Goal: Information Seeking & Learning: Learn about a topic

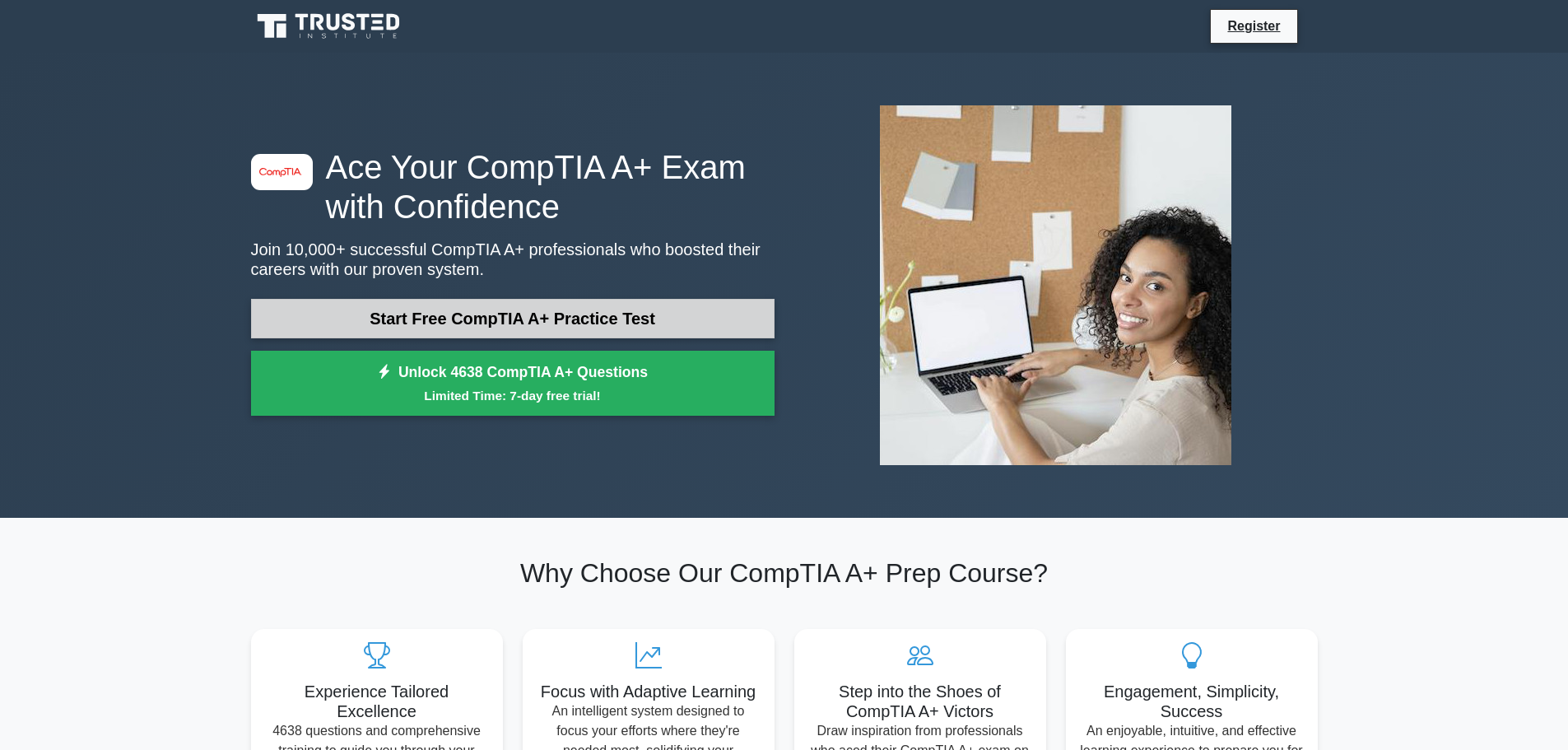
click at [506, 324] on link "Start Free CompTIA A+ Practice Test" at bounding box center [512, 318] width 523 height 39
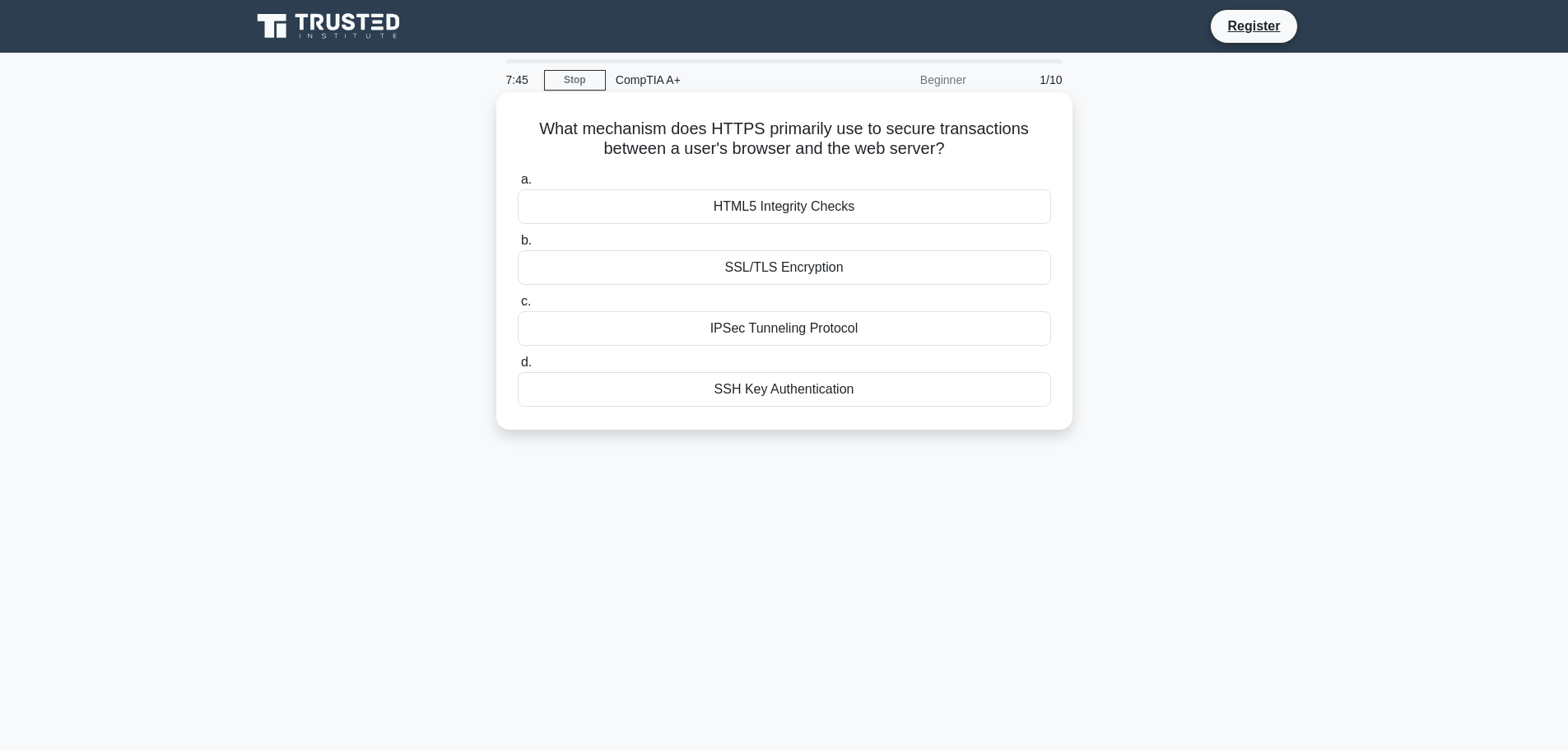
click at [655, 261] on div "SSL/TLS Encryption" at bounding box center [784, 268] width 533 height 35
click at [518, 246] on input "b. SSL/TLS Encryption" at bounding box center [518, 241] width 0 height 11
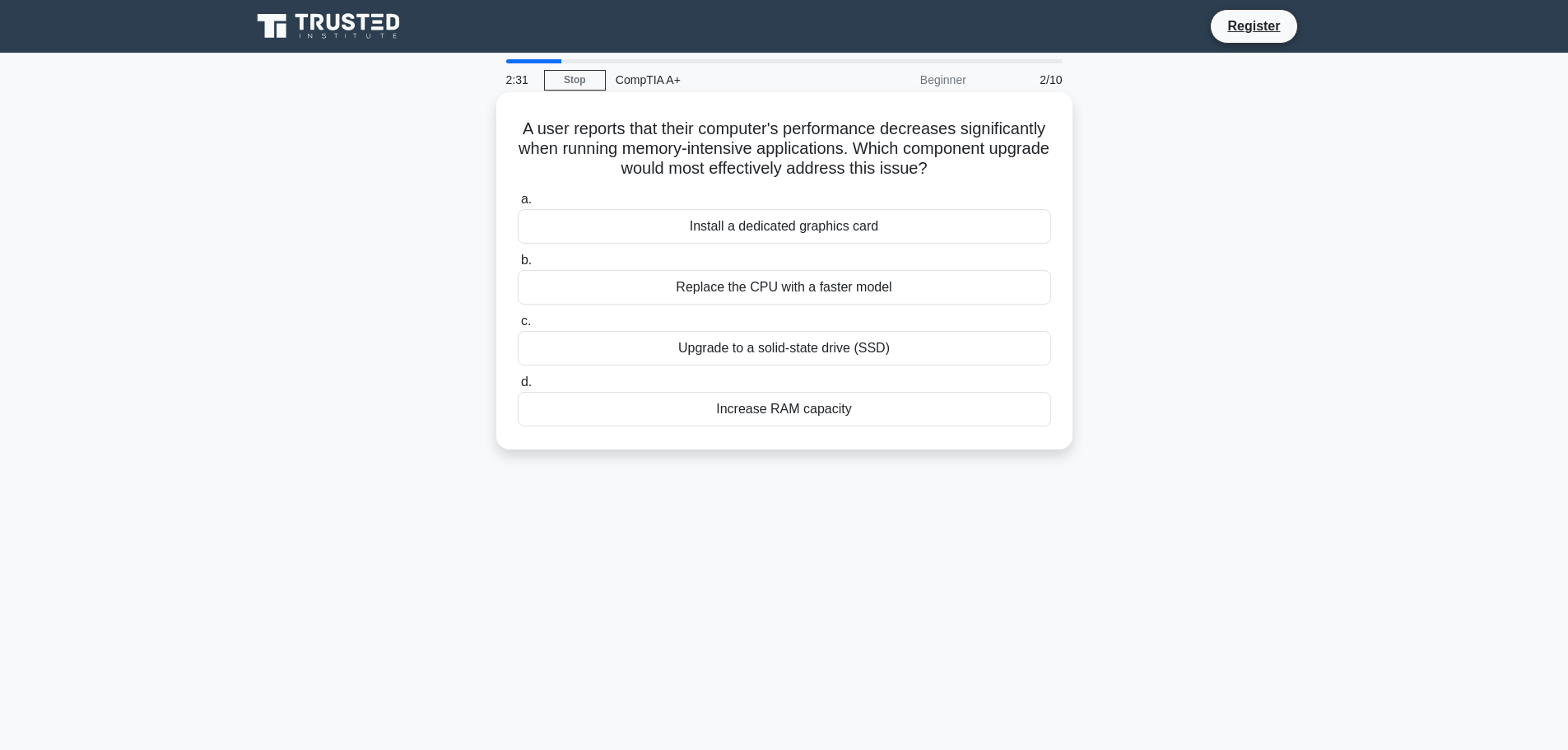
click at [726, 353] on div "Upgrade to a solid-state drive (SSD)" at bounding box center [784, 349] width 533 height 35
click at [518, 327] on input "c. Upgrade to a solid-state drive (SSD)" at bounding box center [518, 321] width 0 height 11
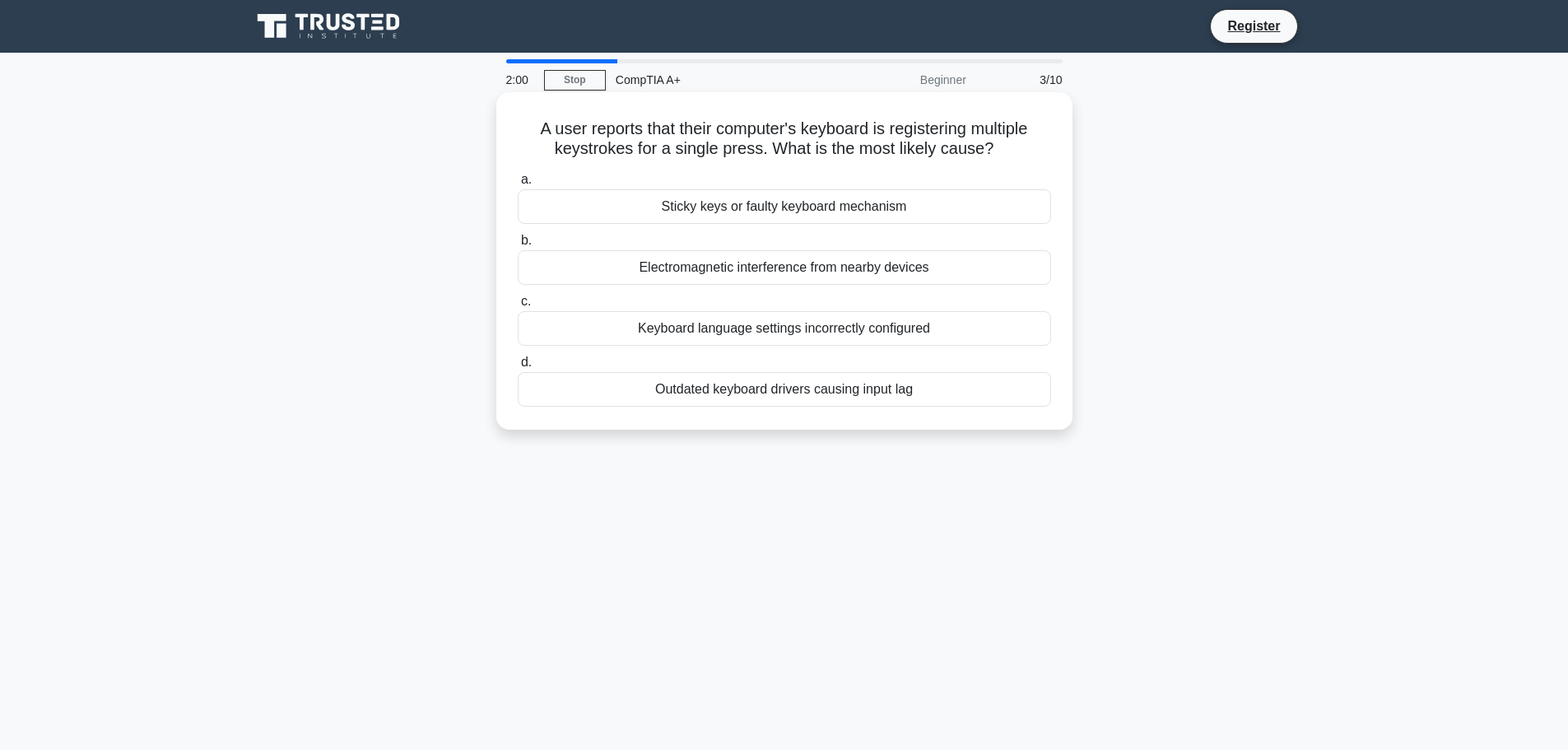
click at [739, 205] on div "Sticky keys or faulty keyboard mechanism" at bounding box center [784, 207] width 533 height 35
click at [518, 185] on input "a. Sticky keys or faulty keyboard mechanism" at bounding box center [518, 180] width 0 height 11
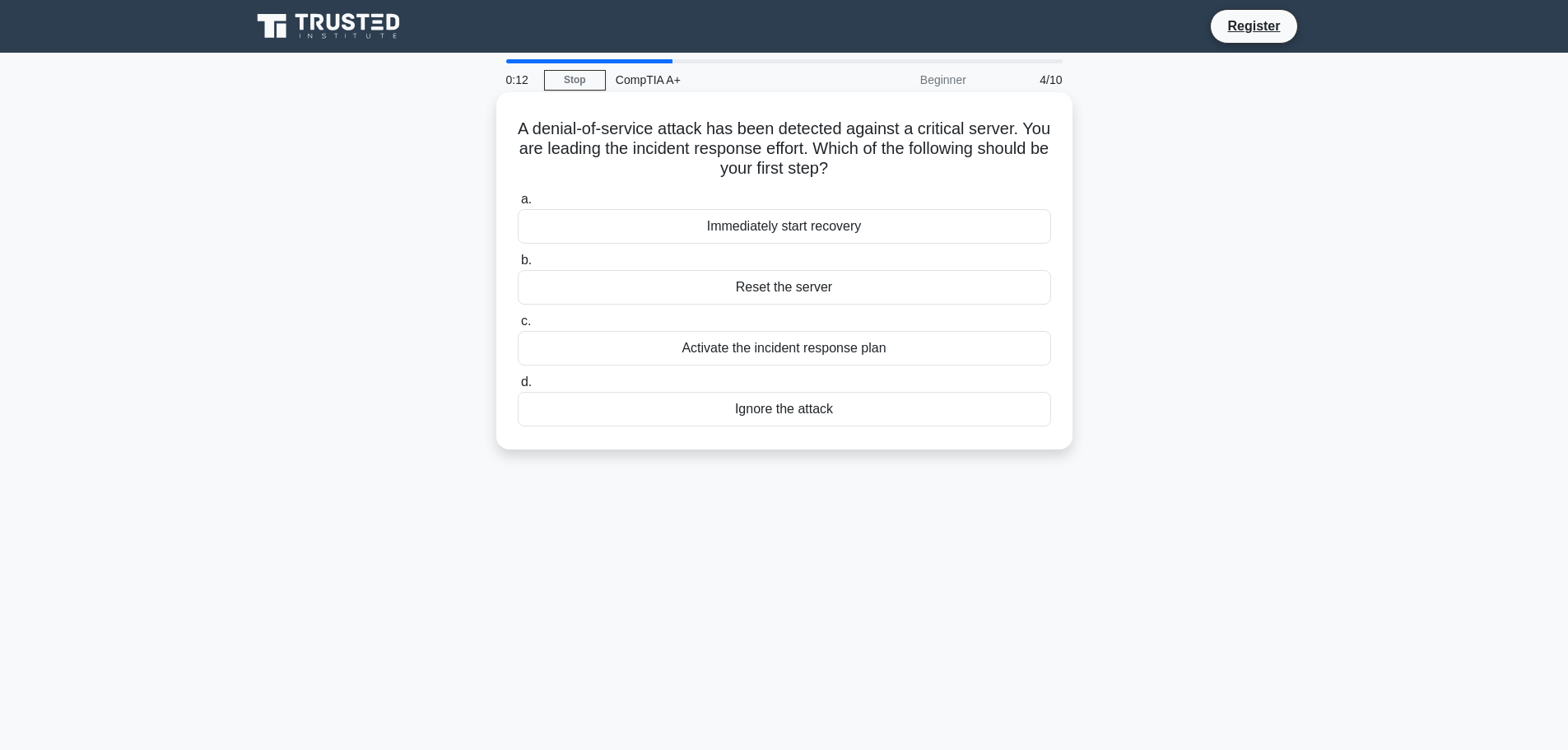
click at [916, 352] on div "Activate the incident response plan" at bounding box center [784, 349] width 533 height 35
click at [518, 327] on input "c. Activate the incident response plan" at bounding box center [518, 321] width 0 height 11
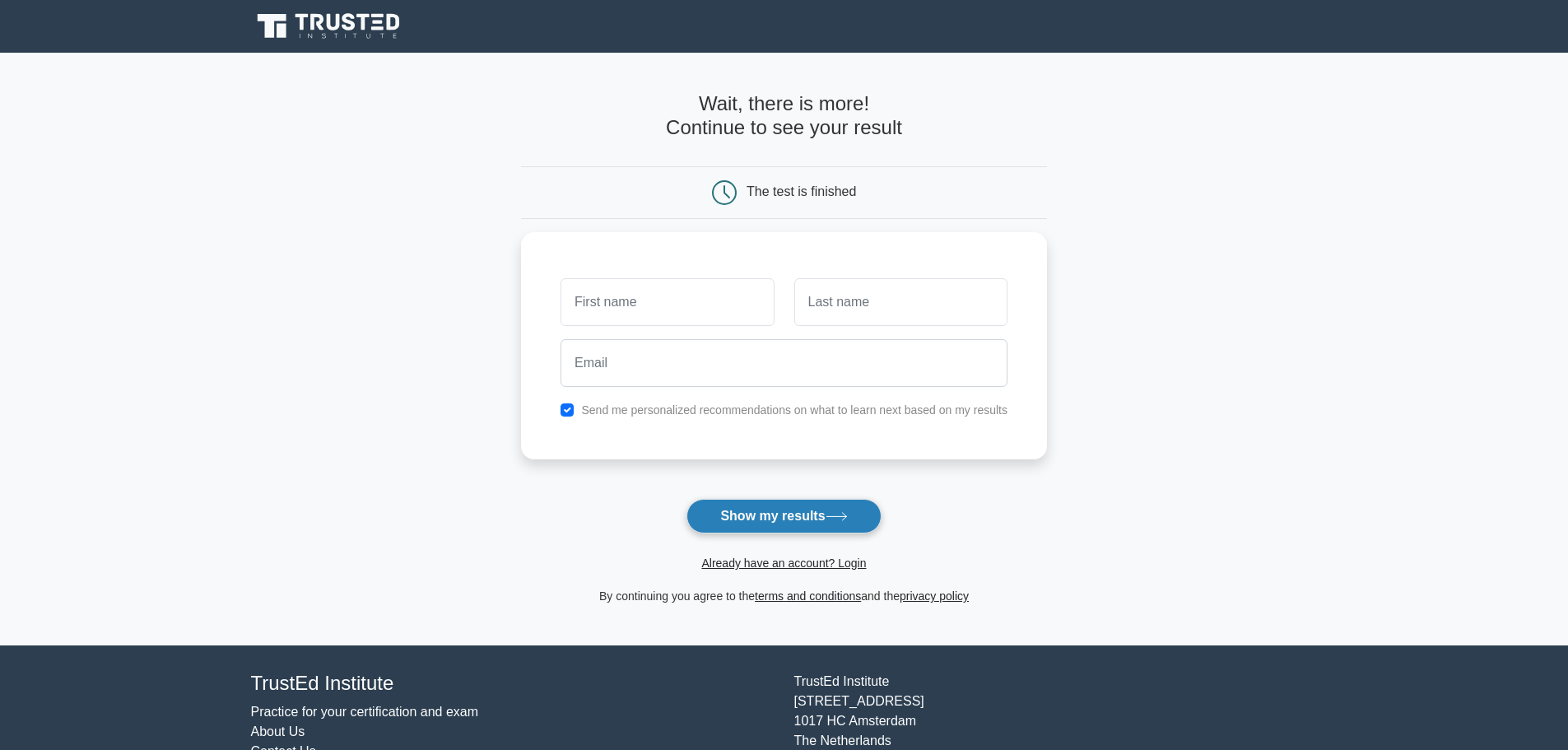
click at [793, 522] on button "Show my results" at bounding box center [783, 516] width 194 height 35
click at [497, 133] on main "Wait, there is more! Continue to see your result The test is finished and the" at bounding box center [784, 349] width 1568 height 593
click at [673, 297] on input "text" at bounding box center [667, 298] width 213 height 47
click at [683, 197] on div "The test is finished" at bounding box center [784, 192] width 350 height 25
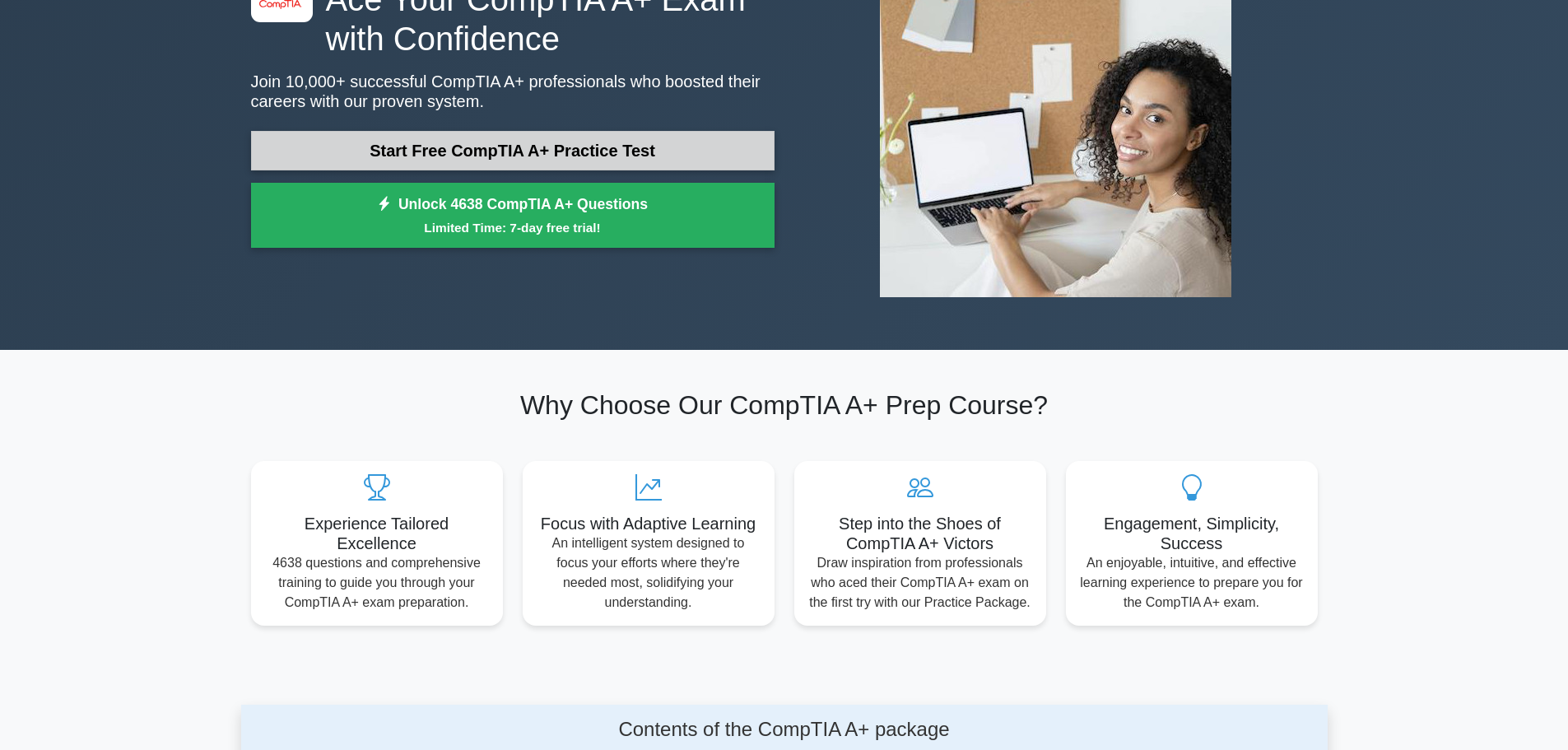
scroll to position [165, 0]
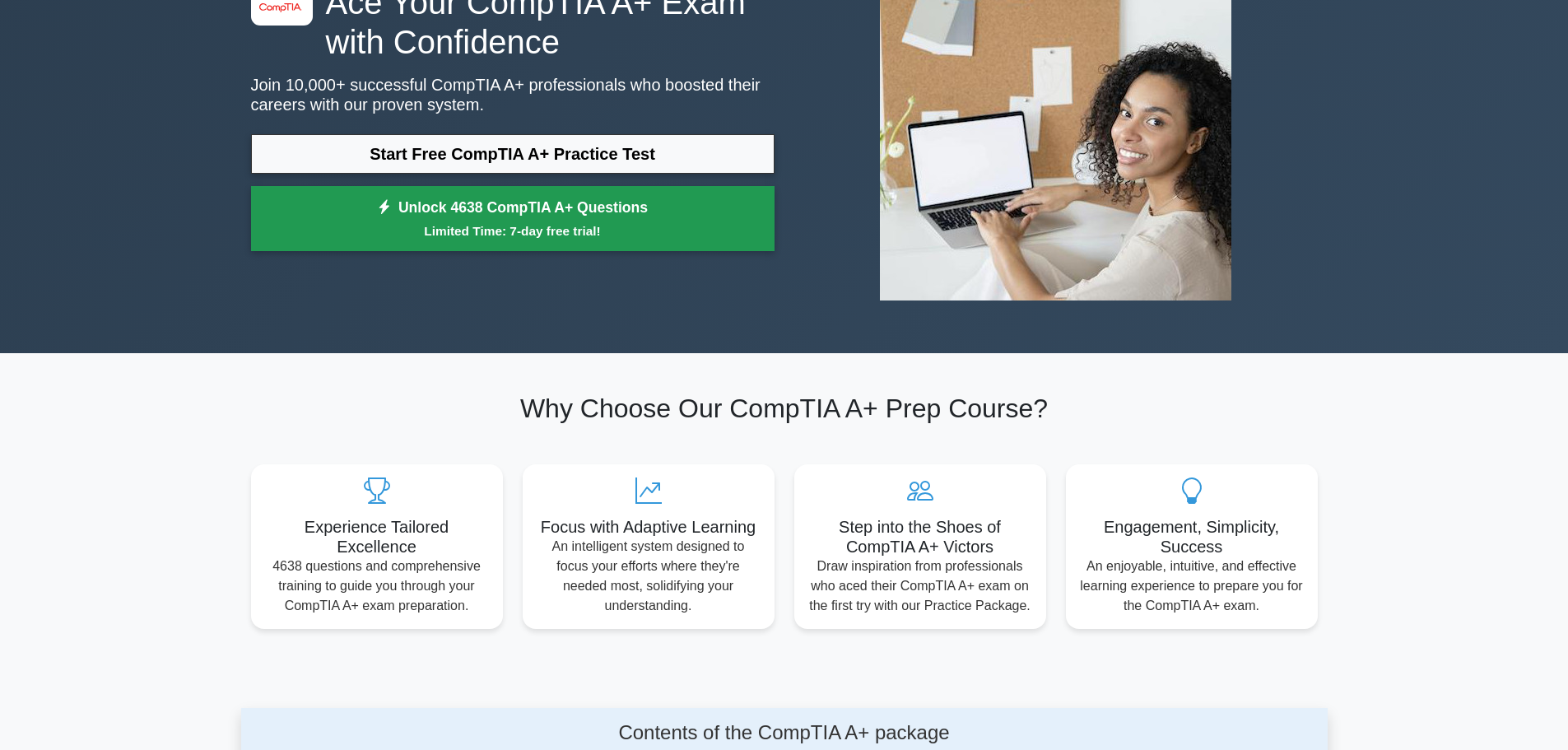
click at [682, 235] on small "Limited Time: 7-day free trial!" at bounding box center [512, 230] width 482 height 19
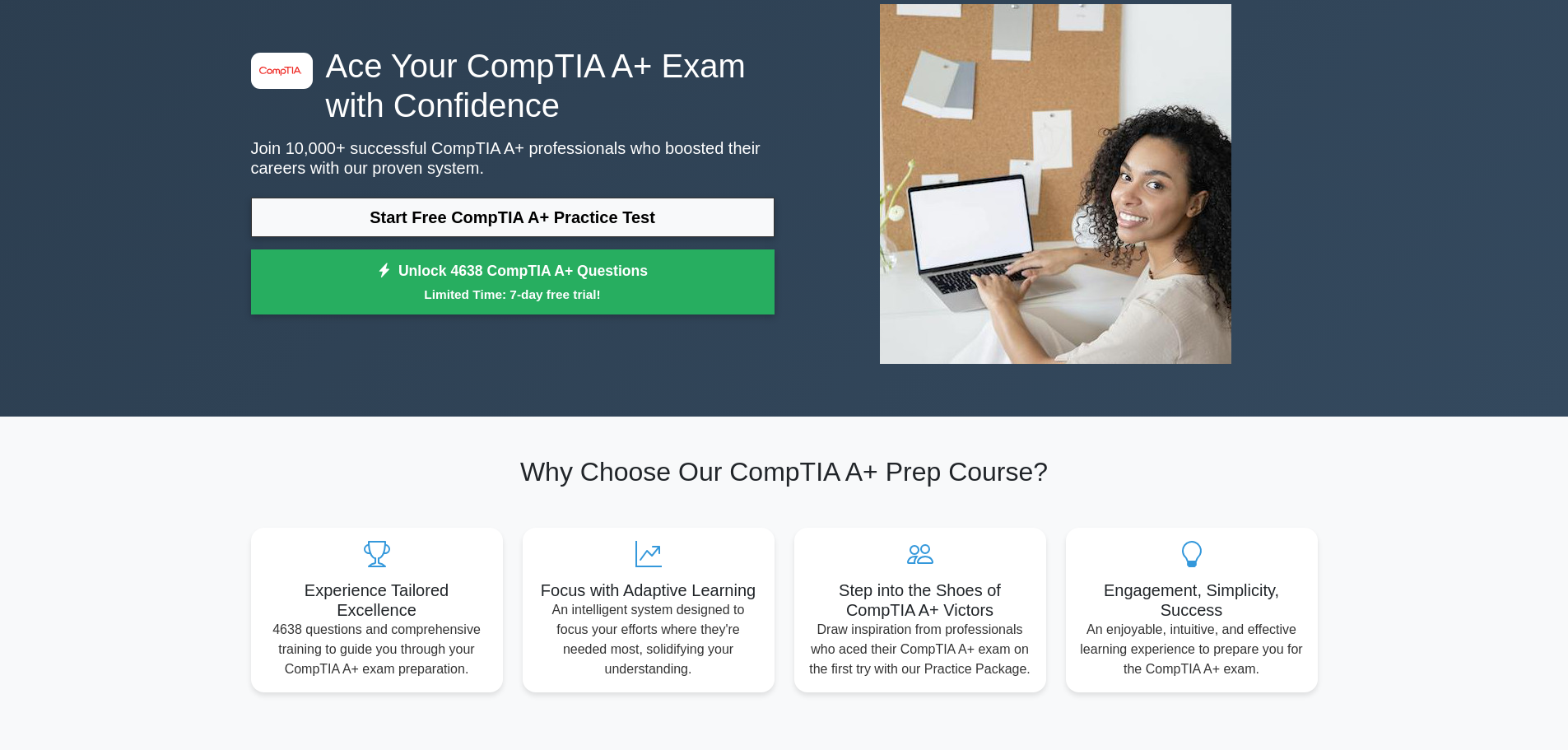
scroll to position [0, 0]
